Goal: Navigation & Orientation: Find specific page/section

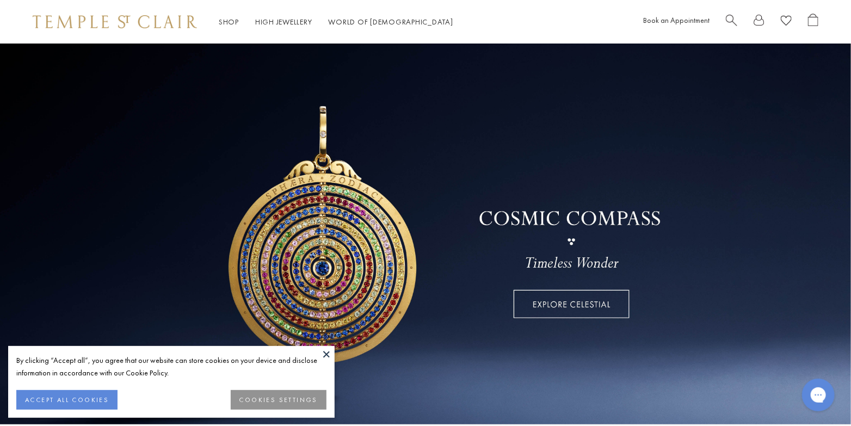
click at [322, 351] on button at bounding box center [326, 354] width 16 height 16
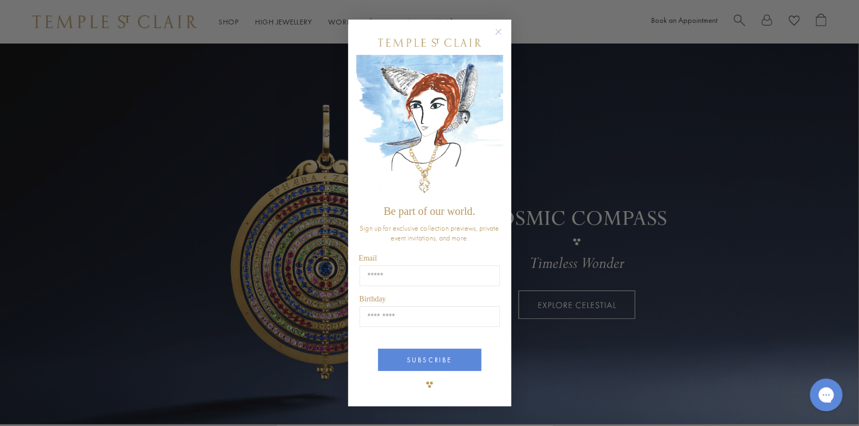
click at [495, 32] on circle "Close dialog" at bounding box center [498, 31] width 13 height 13
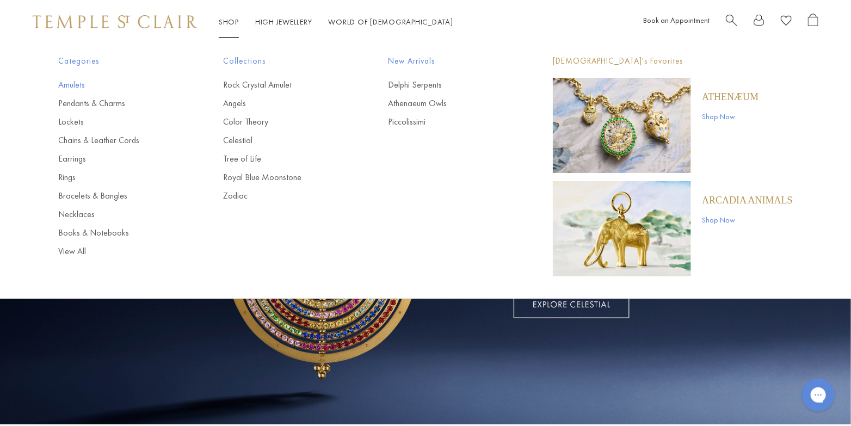
click at [81, 84] on link "Amulets" at bounding box center [118, 85] width 121 height 12
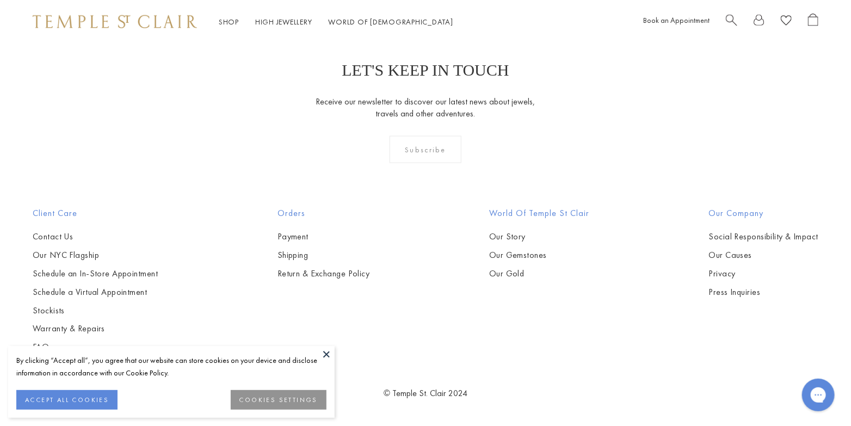
scroll to position [3101, 0]
click at [89, 62] on button "Earrings" at bounding box center [115, 56] width 101 height 13
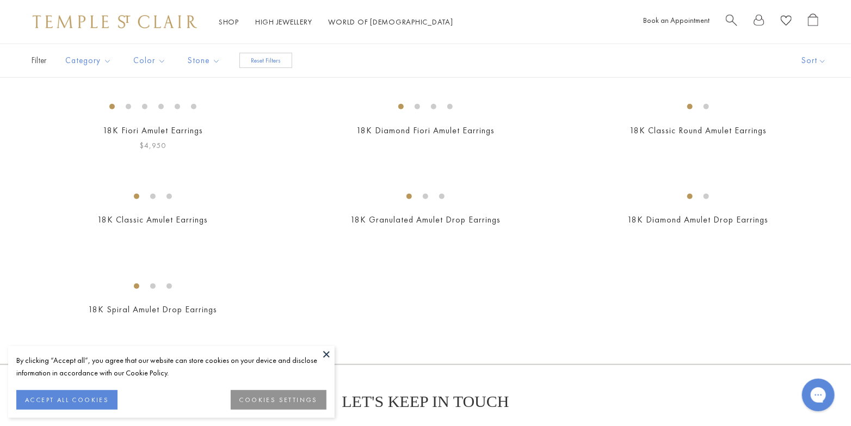
scroll to position [218, 0]
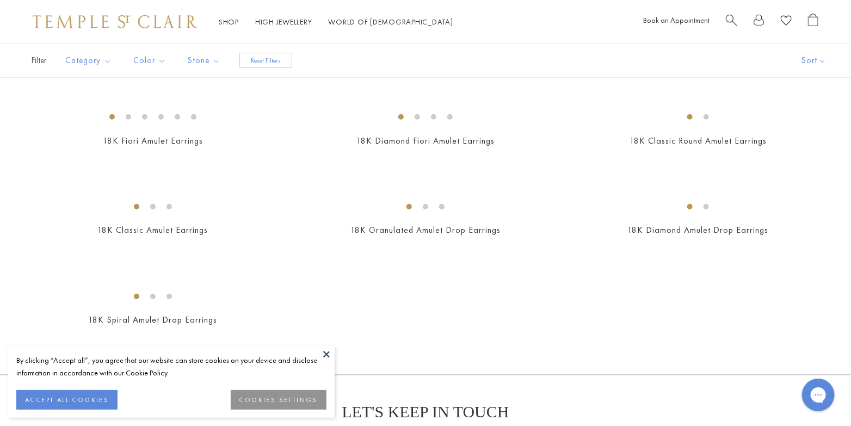
drag, startPoint x: 323, startPoint y: 352, endPoint x: 325, endPoint y: 332, distance: 19.7
click at [324, 352] on button at bounding box center [326, 354] width 16 height 16
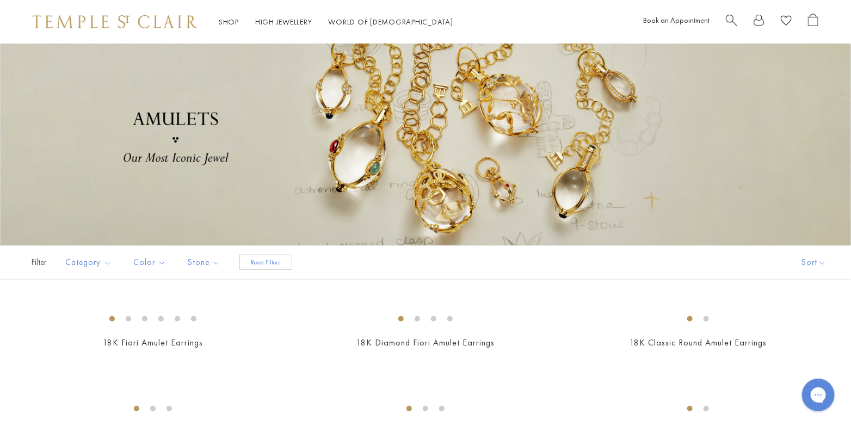
scroll to position [0, 0]
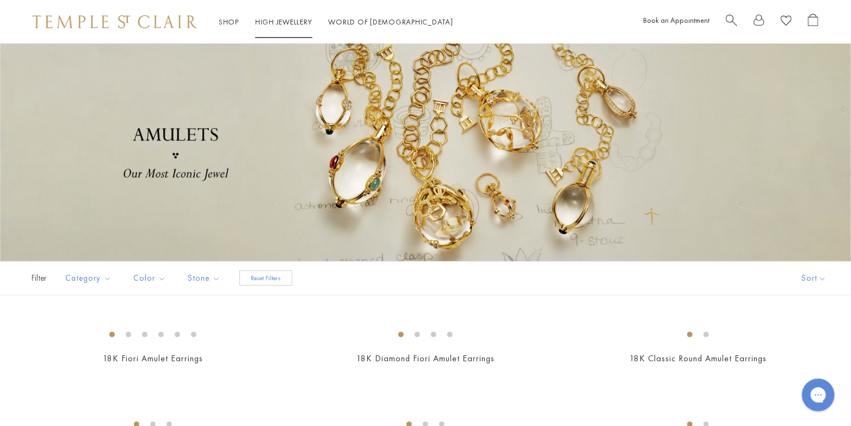
click at [303, 19] on link "High Jewellery High Jewellery" at bounding box center [283, 22] width 57 height 10
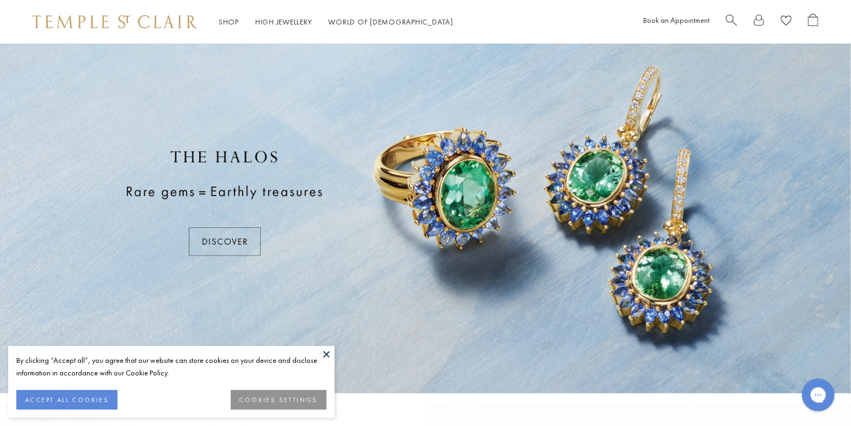
scroll to position [36, 0]
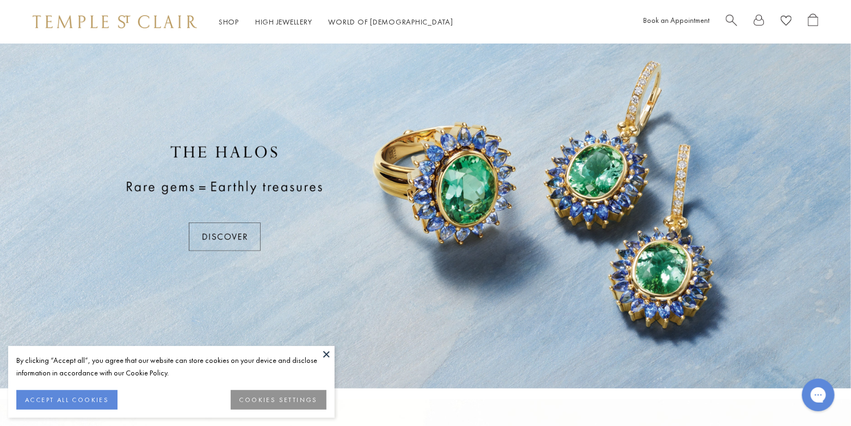
click at [327, 353] on button at bounding box center [326, 354] width 16 height 16
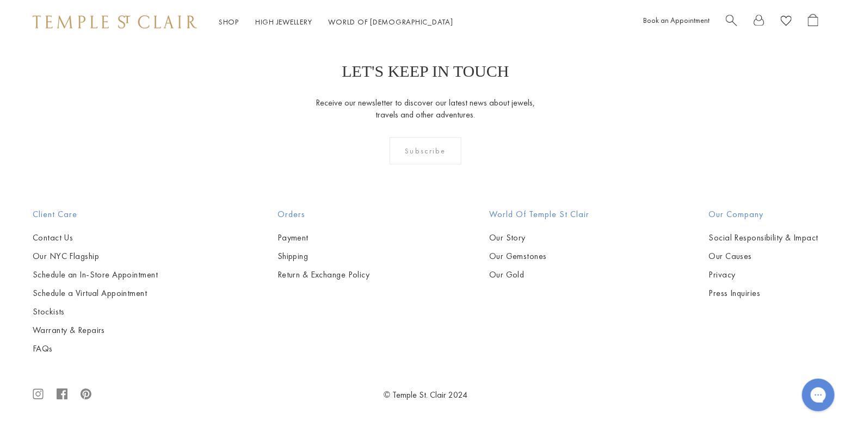
scroll to position [1240, 0]
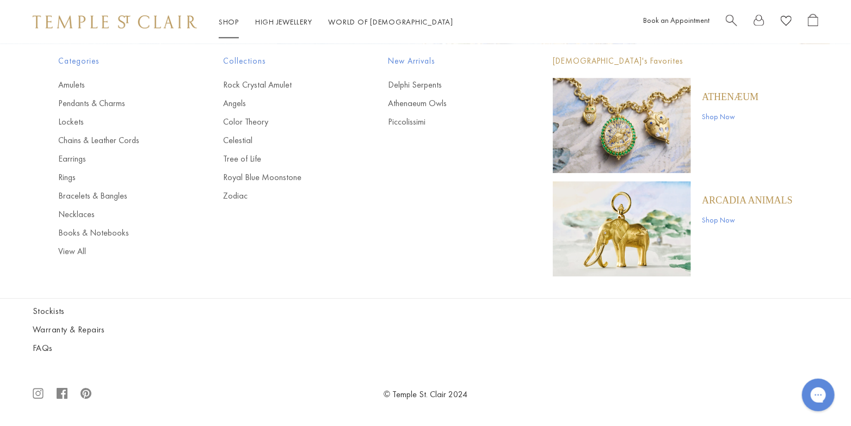
click at [726, 117] on link "Shop Now" at bounding box center [730, 116] width 57 height 12
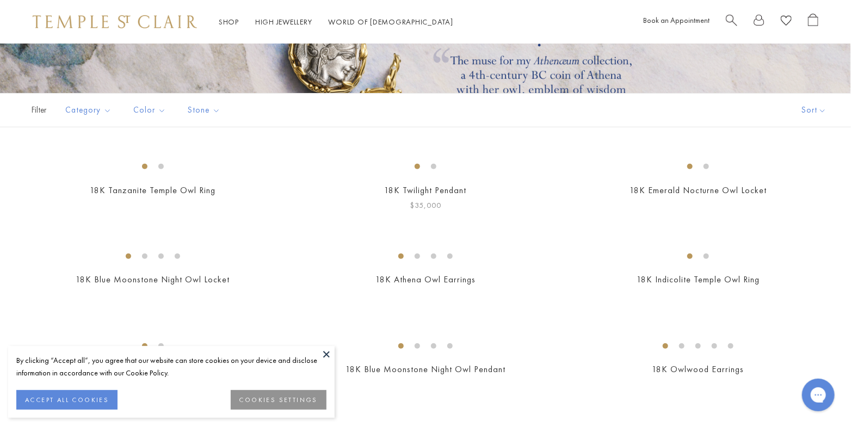
scroll to position [181, 0]
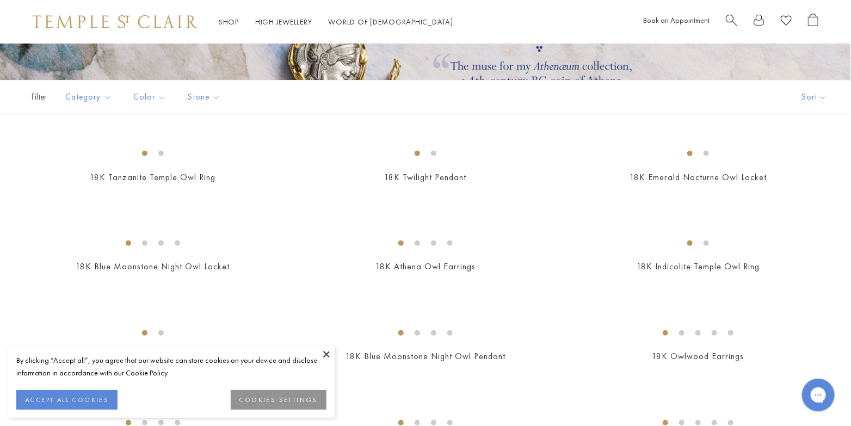
click at [325, 354] on button at bounding box center [326, 354] width 16 height 16
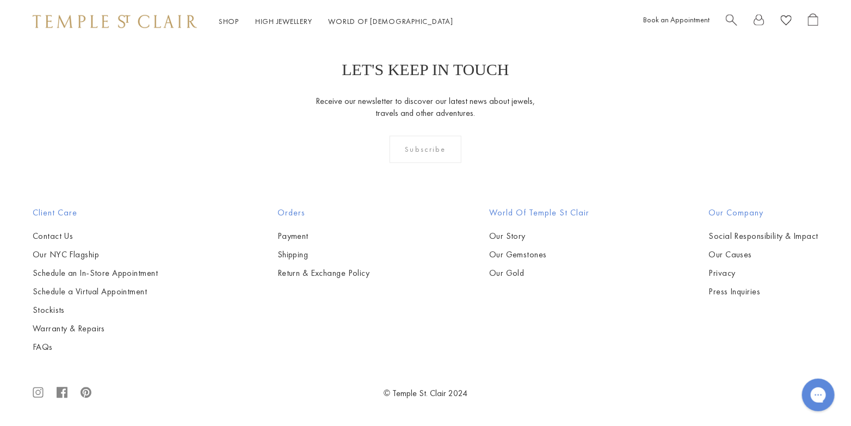
scroll to position [2266, 0]
click at [81, 81] on button "Pendants" at bounding box center [115, 75] width 101 height 13
